Goal: Information Seeking & Learning: Learn about a topic

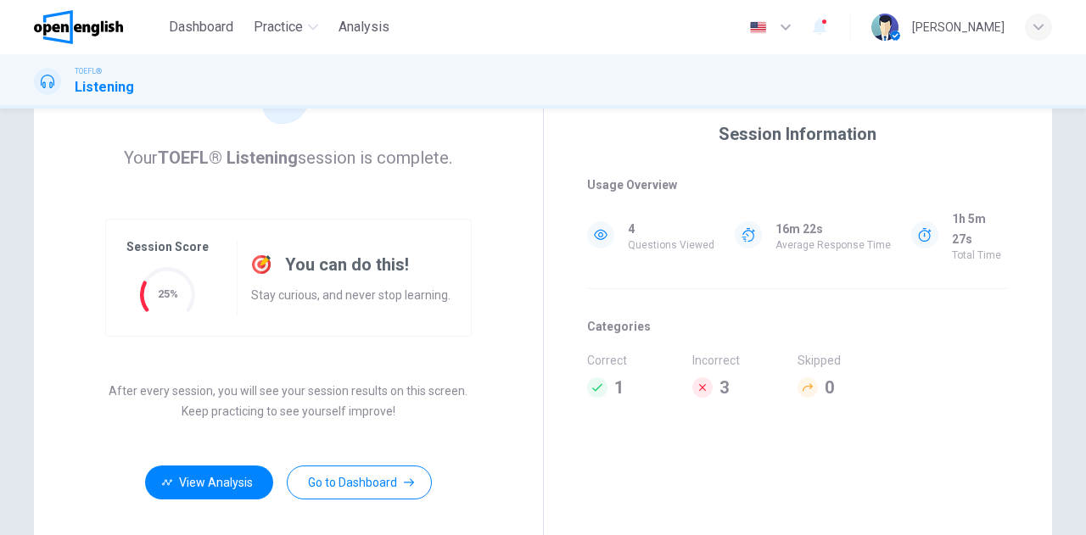
scroll to position [285, 0]
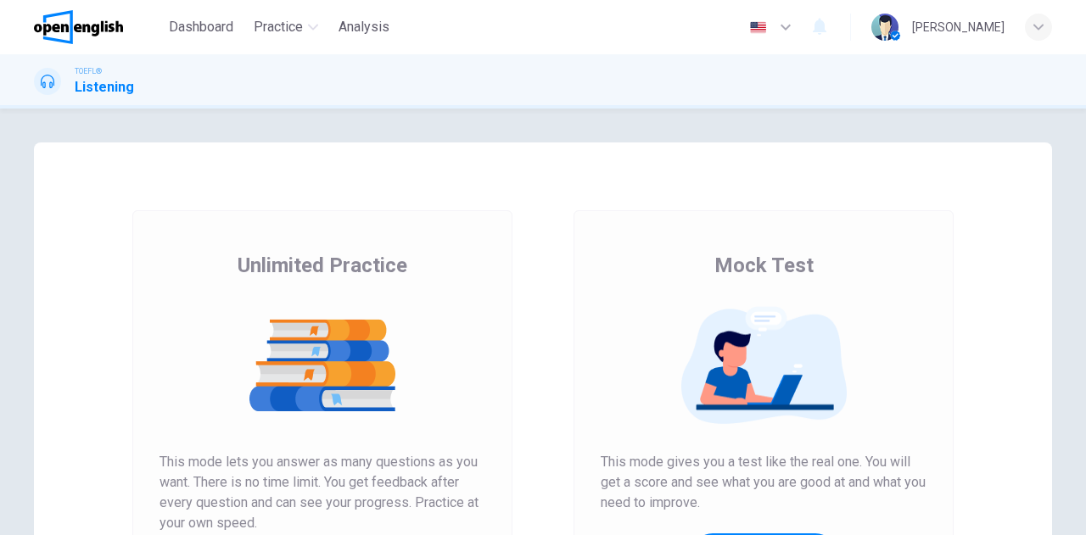
scroll to position [254, 0]
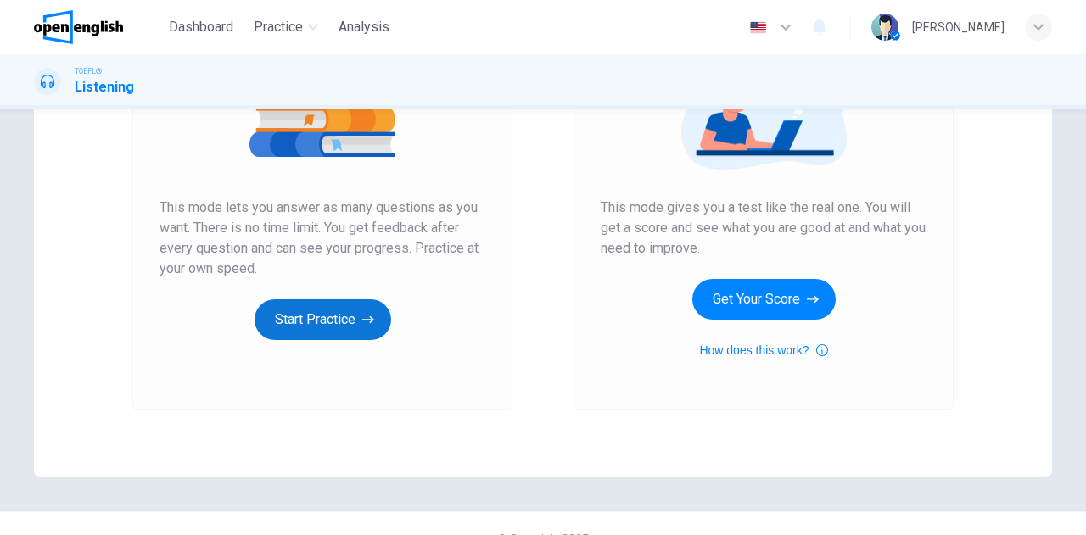
click at [338, 328] on button "Start Practice" at bounding box center [322, 319] width 137 height 41
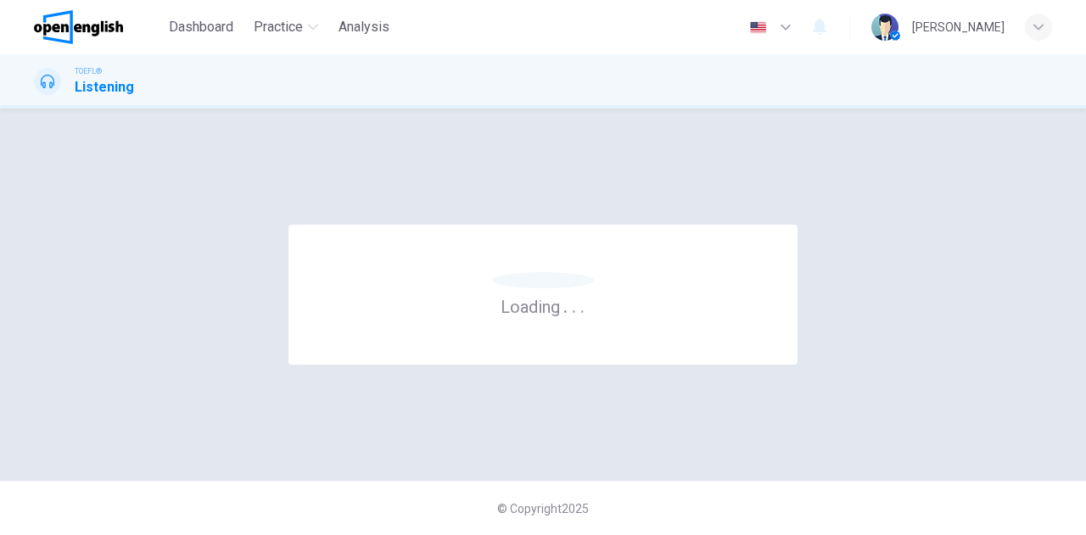
scroll to position [0, 0]
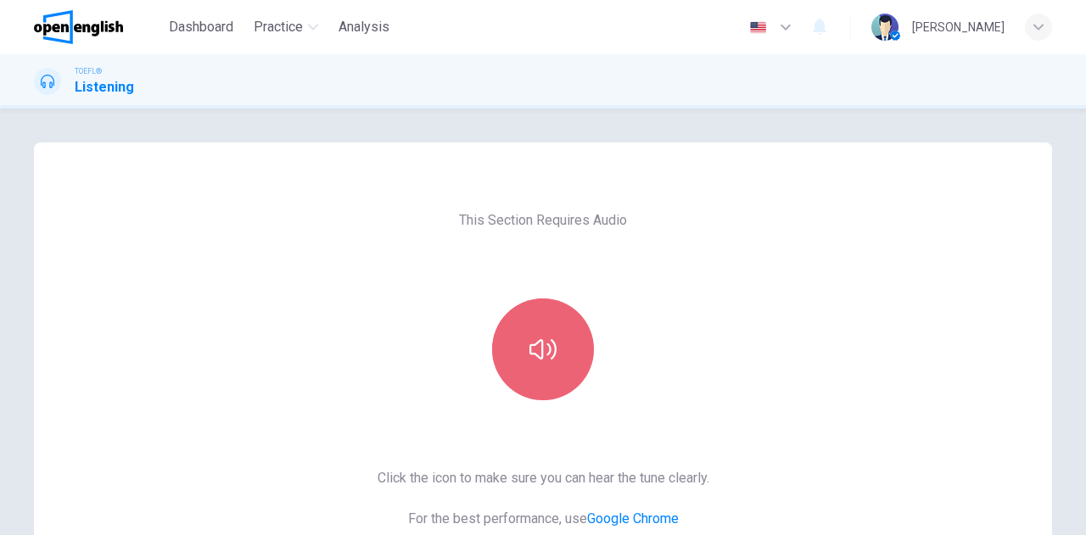
click at [536, 315] on button "button" at bounding box center [543, 350] width 102 height 102
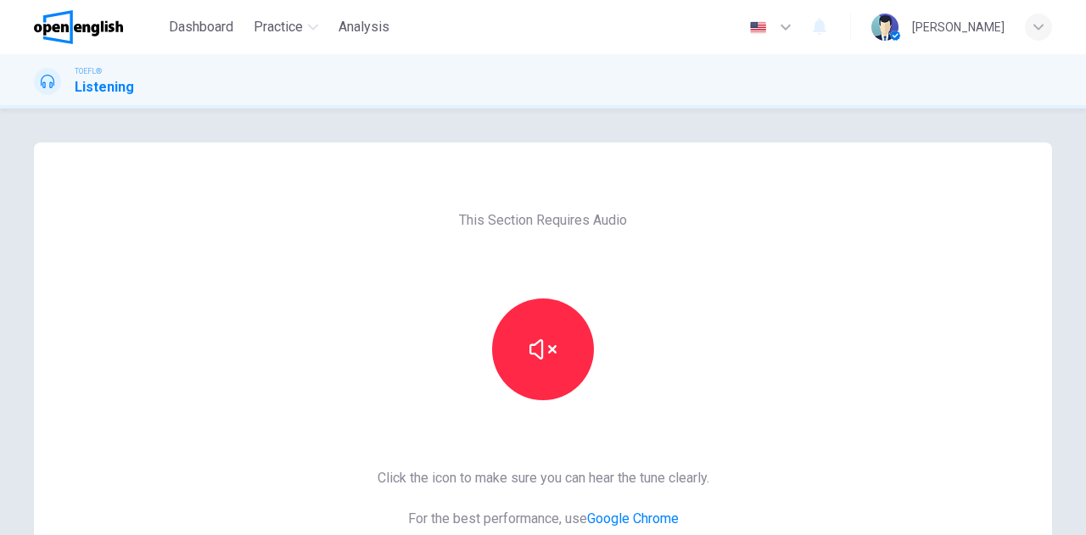
scroll to position [254, 0]
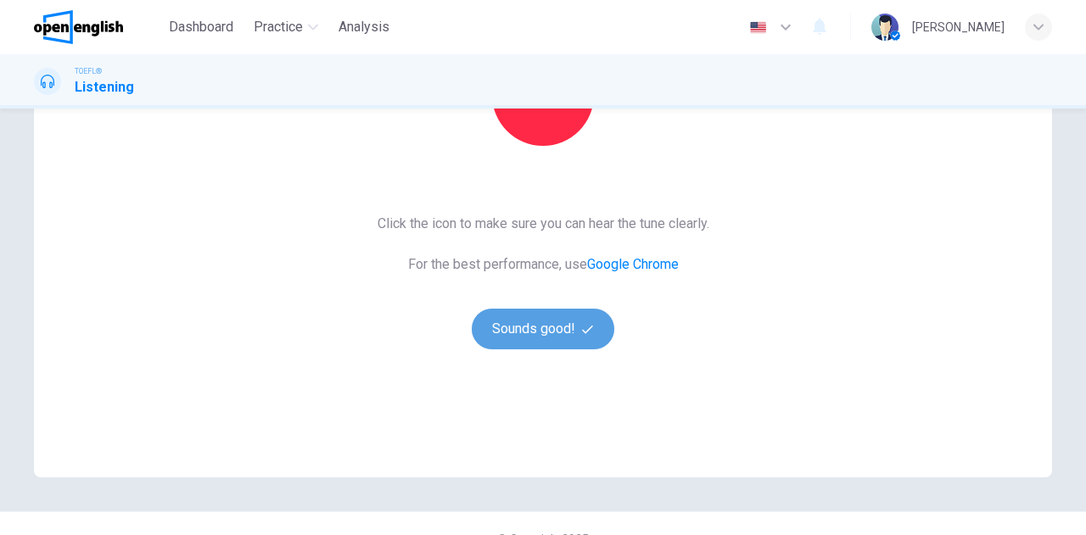
click at [545, 327] on button "Sounds good!" at bounding box center [543, 329] width 142 height 41
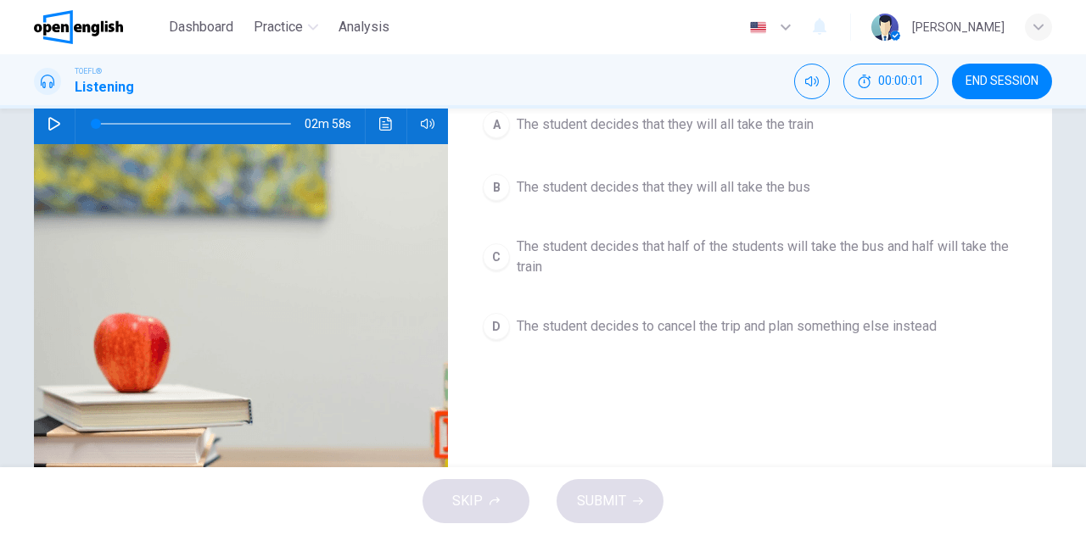
scroll to position [85, 0]
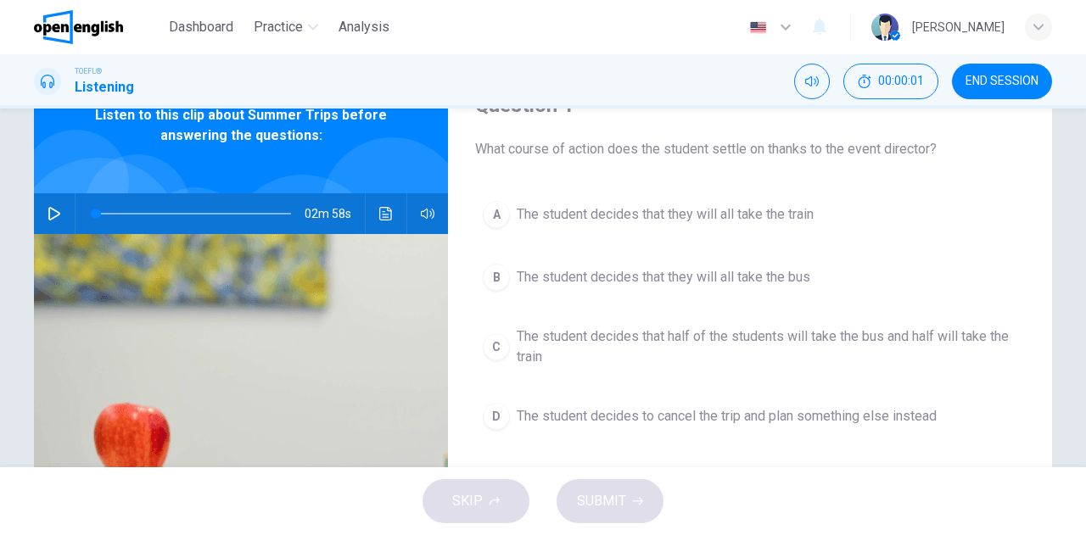
click at [48, 212] on icon "button" at bounding box center [54, 214] width 12 height 14
click at [50, 213] on icon "button" at bounding box center [54, 214] width 14 height 14
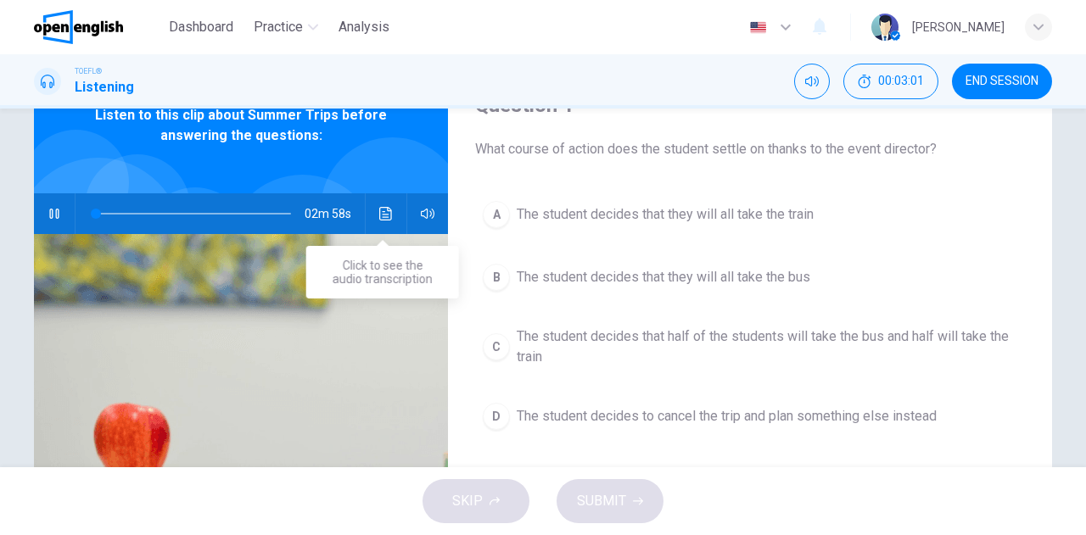
click at [385, 209] on icon "Click to see the audio transcription" at bounding box center [386, 214] width 14 height 14
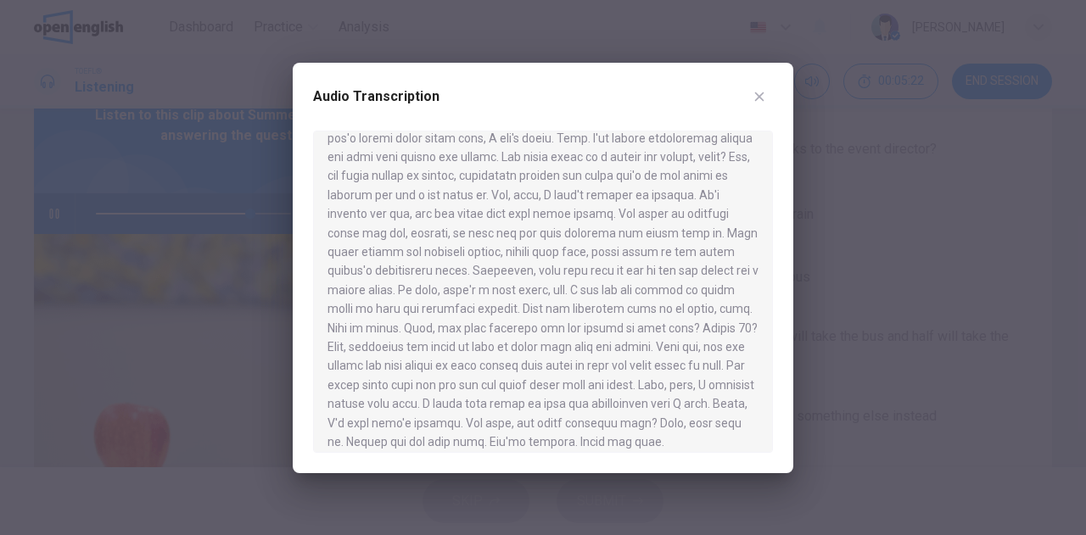
scroll to position [427, 0]
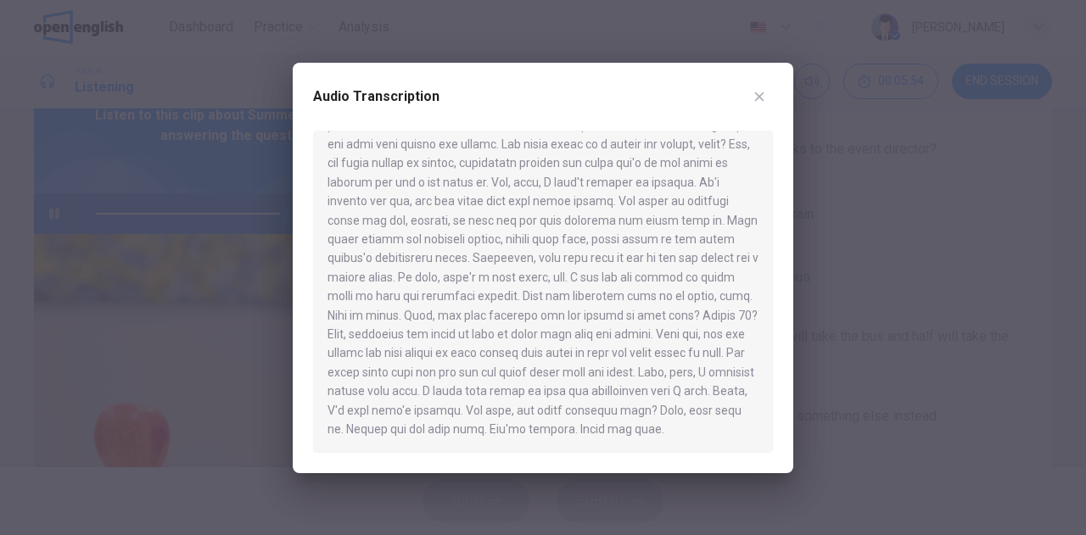
click at [10, 278] on div at bounding box center [543, 267] width 1086 height 535
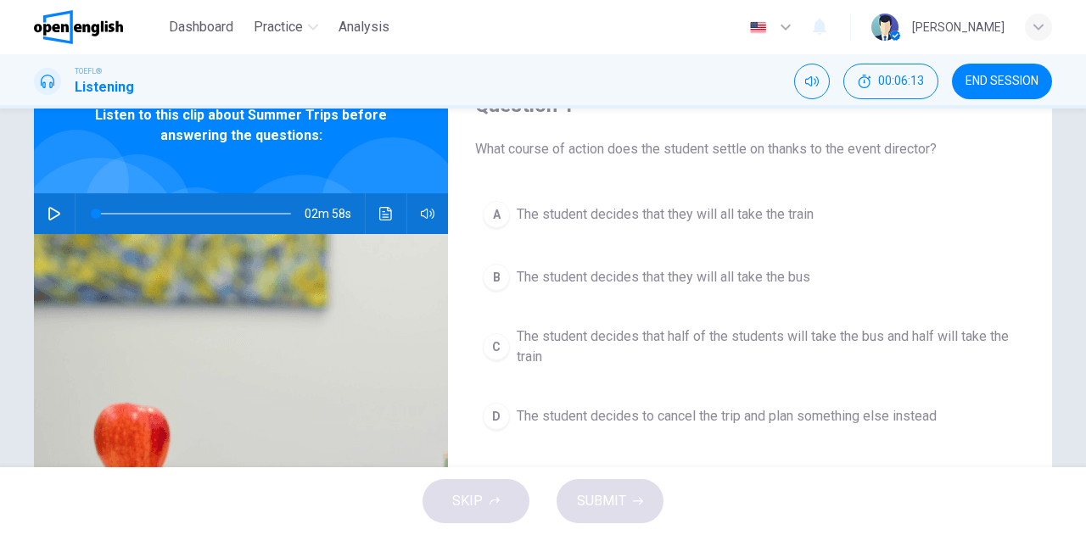
click at [584, 282] on span "The student decides that they will all take the bus" at bounding box center [663, 277] width 293 height 20
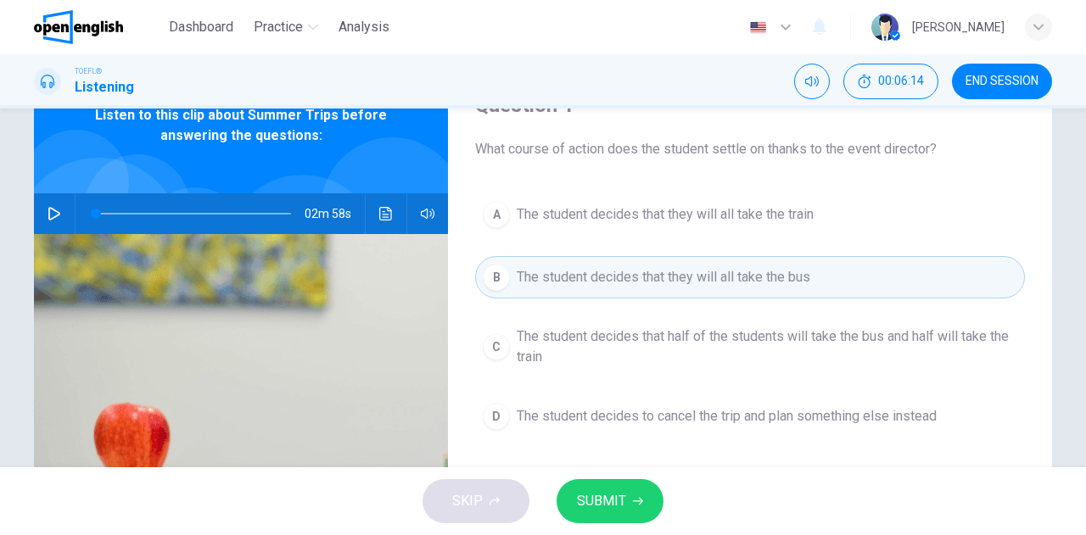
click at [628, 505] on button "SUBMIT" at bounding box center [609, 501] width 107 height 44
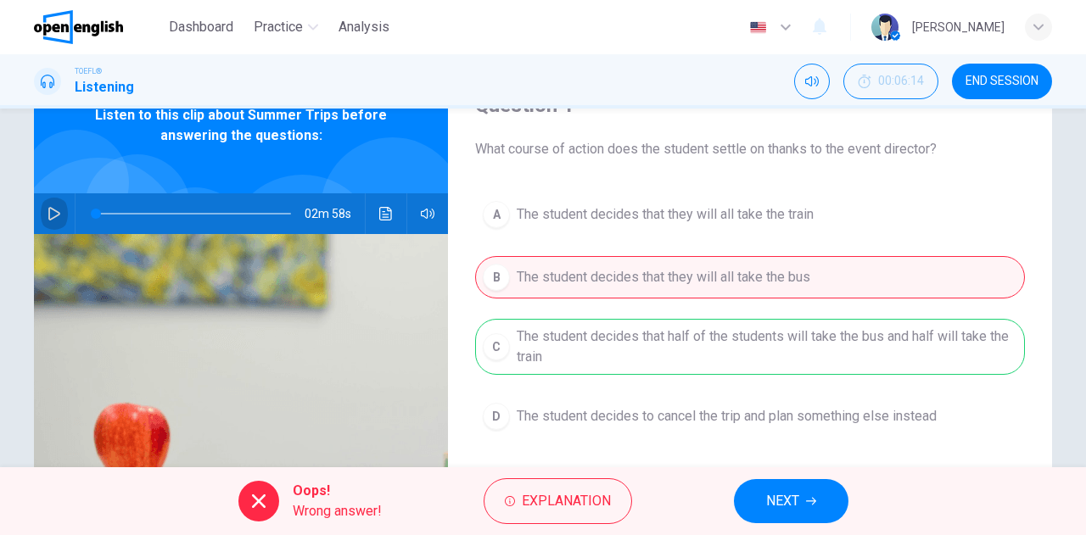
click at [47, 215] on icon "button" at bounding box center [54, 214] width 14 height 14
click at [781, 509] on span "NEXT" at bounding box center [782, 501] width 33 height 24
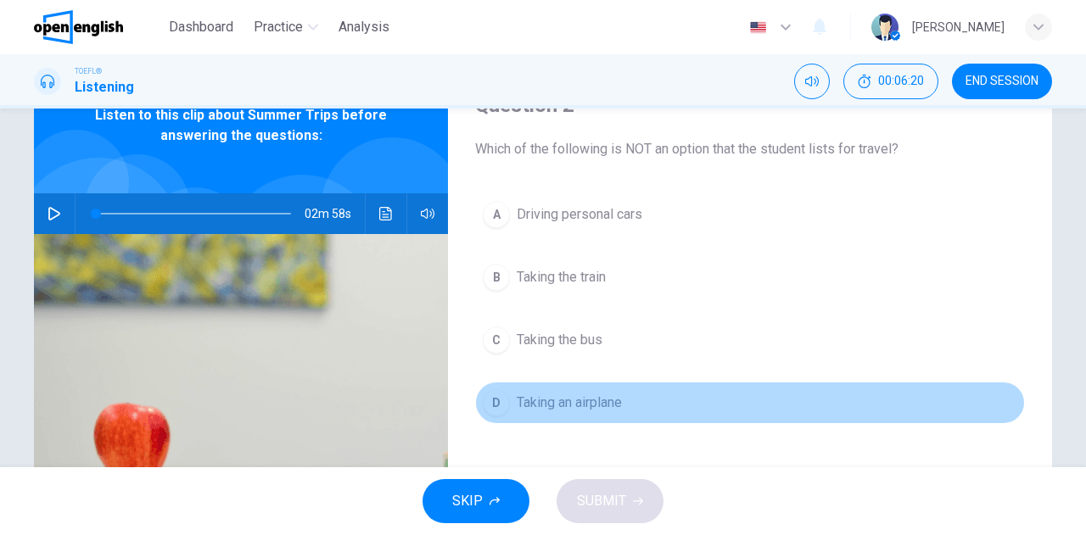
click at [566, 404] on span "Taking an airplane" at bounding box center [569, 403] width 105 height 20
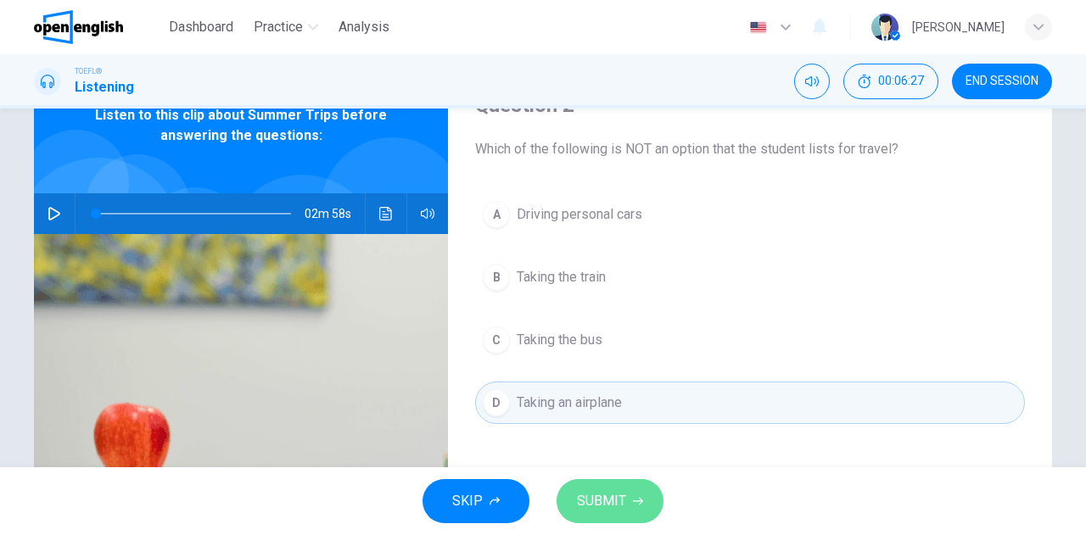
click at [618, 510] on span "SUBMIT" at bounding box center [601, 501] width 49 height 24
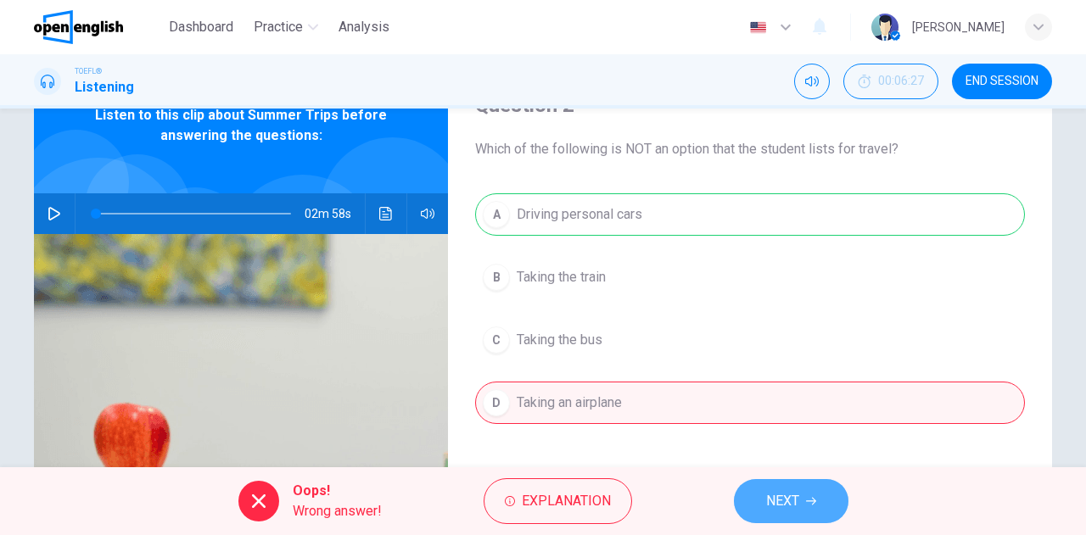
click at [768, 491] on span "NEXT" at bounding box center [782, 501] width 33 height 24
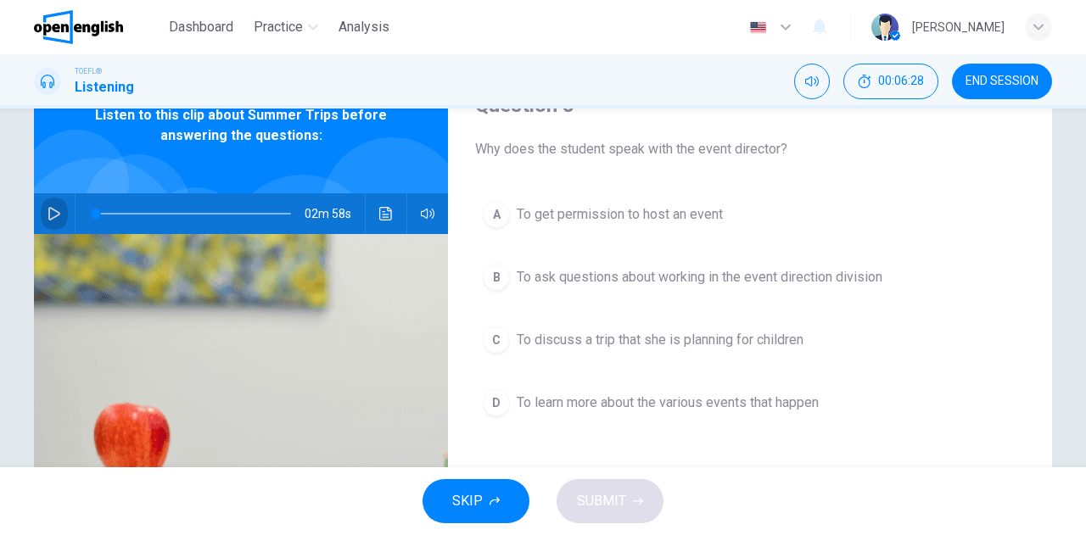
click at [60, 209] on button "button" at bounding box center [54, 213] width 27 height 41
click at [605, 343] on span "To discuss a trip that she is planning for children" at bounding box center [660, 340] width 287 height 20
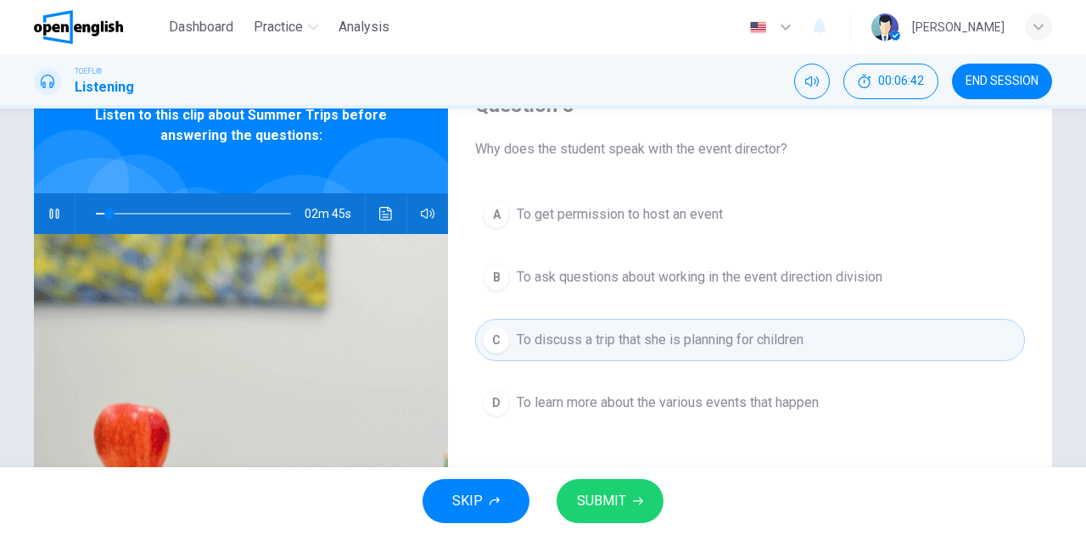
click at [600, 501] on span "SUBMIT" at bounding box center [601, 501] width 49 height 24
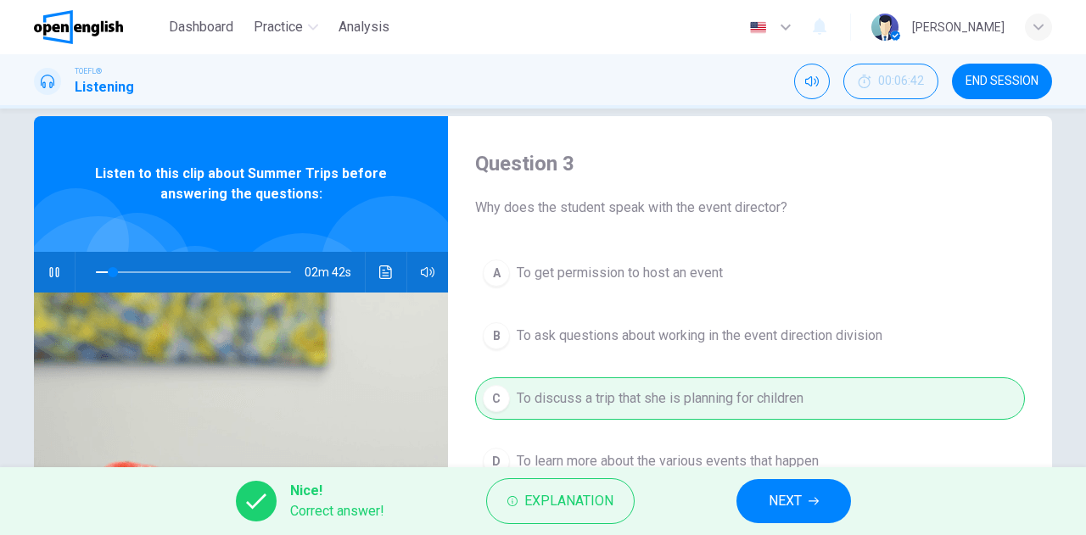
scroll to position [0, 0]
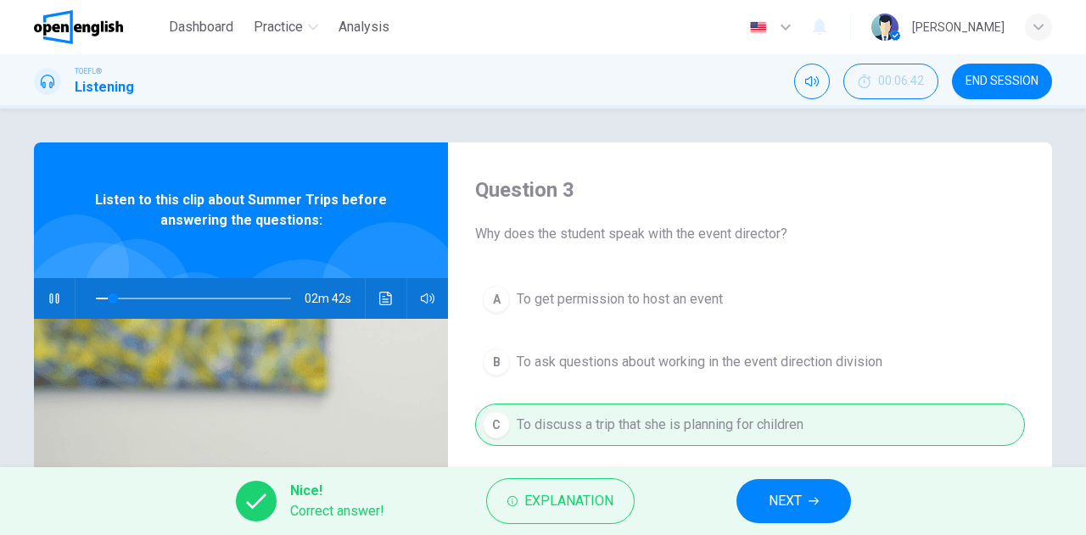
click at [784, 522] on button "NEXT" at bounding box center [793, 501] width 115 height 44
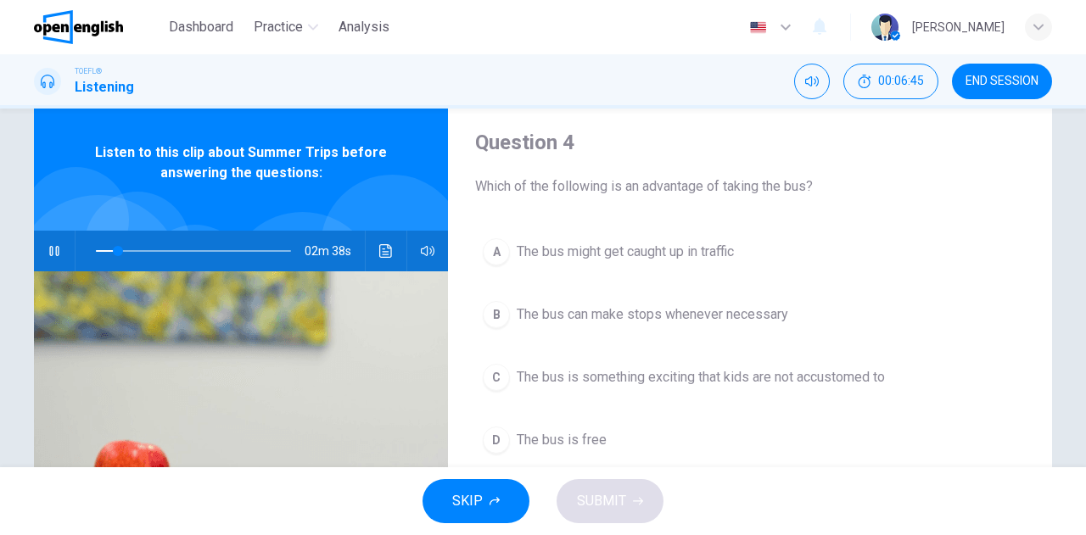
scroll to position [85, 0]
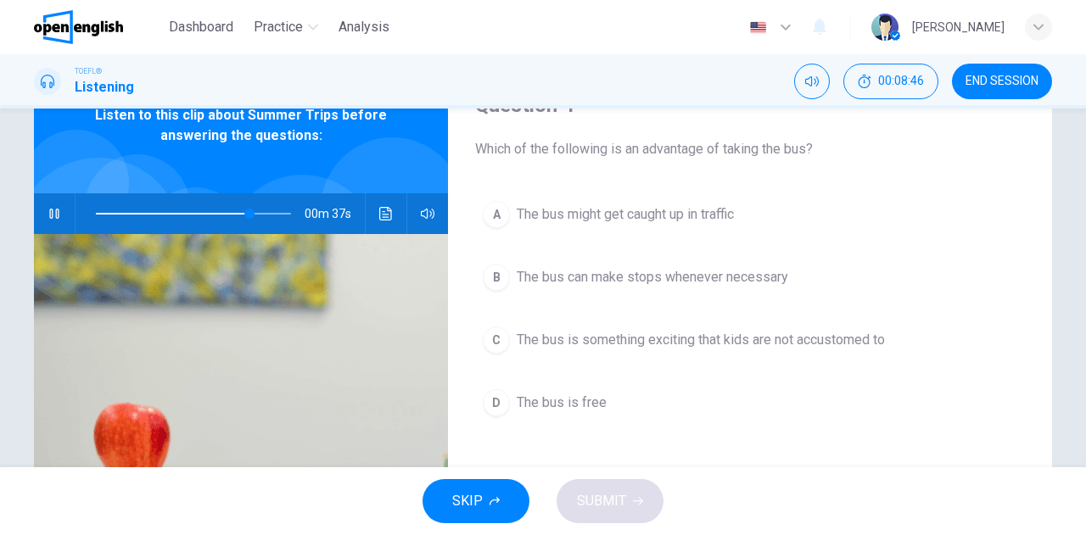
click at [577, 326] on button "C The bus is something exciting that kids are not accustomed to" at bounding box center [750, 340] width 550 height 42
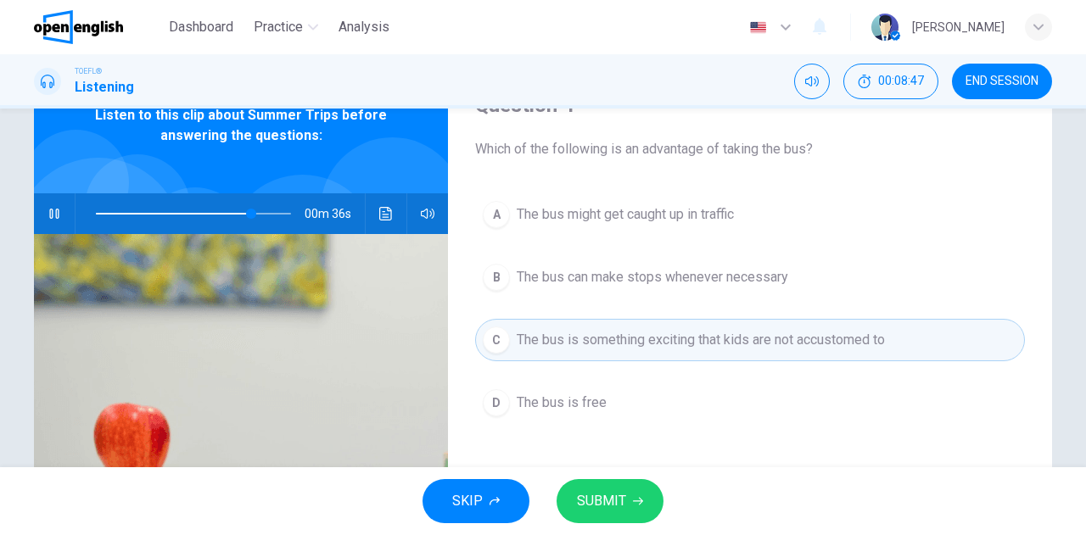
click at [601, 510] on span "SUBMIT" at bounding box center [601, 501] width 49 height 24
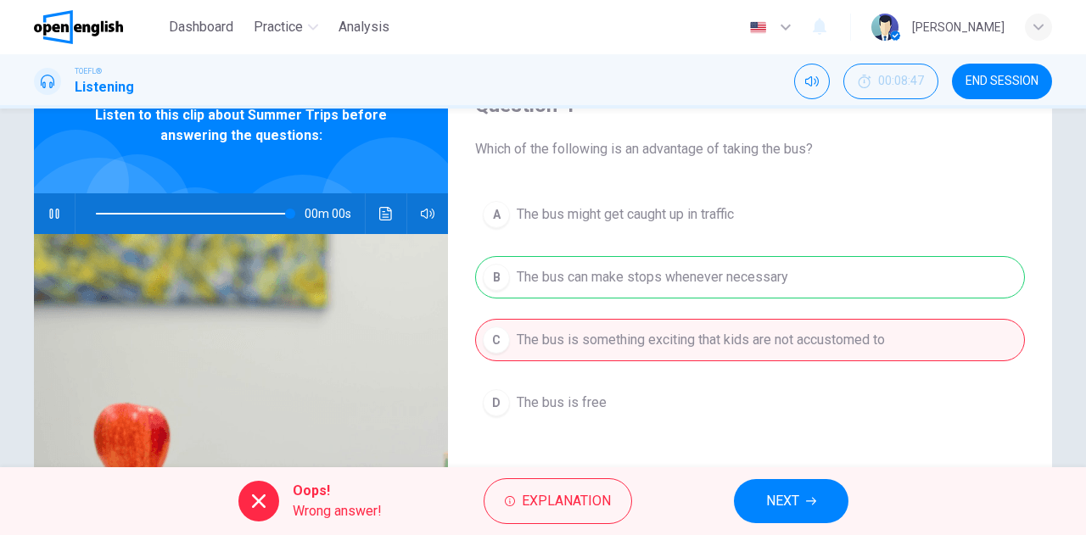
type input "*"
